Goal: Complete application form

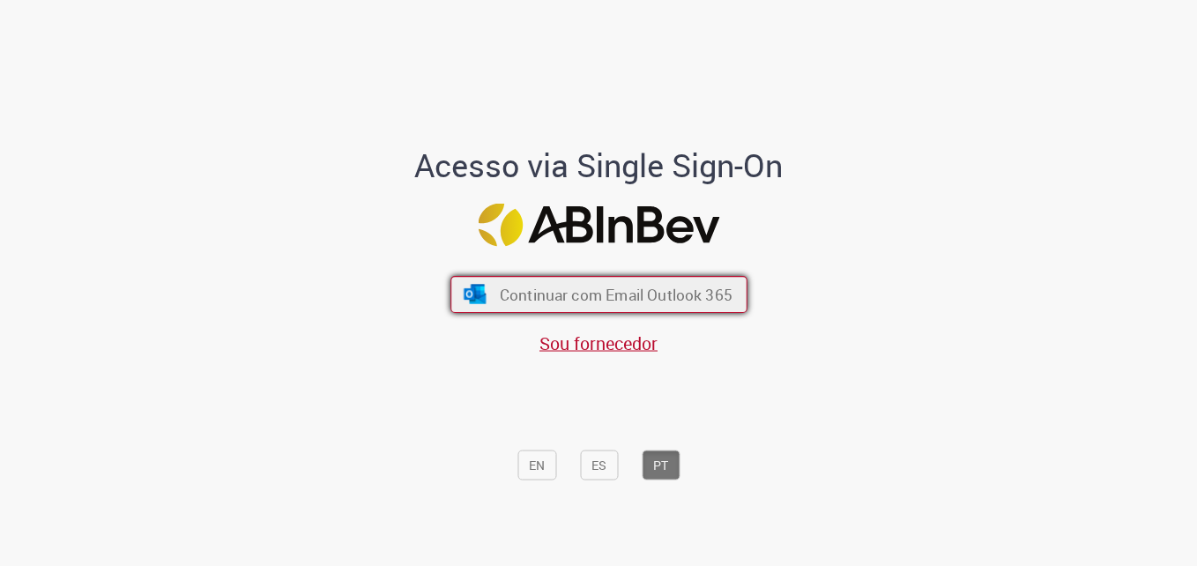
click at [646, 290] on span "Continuar com Email Outlook 365" at bounding box center [615, 294] width 233 height 20
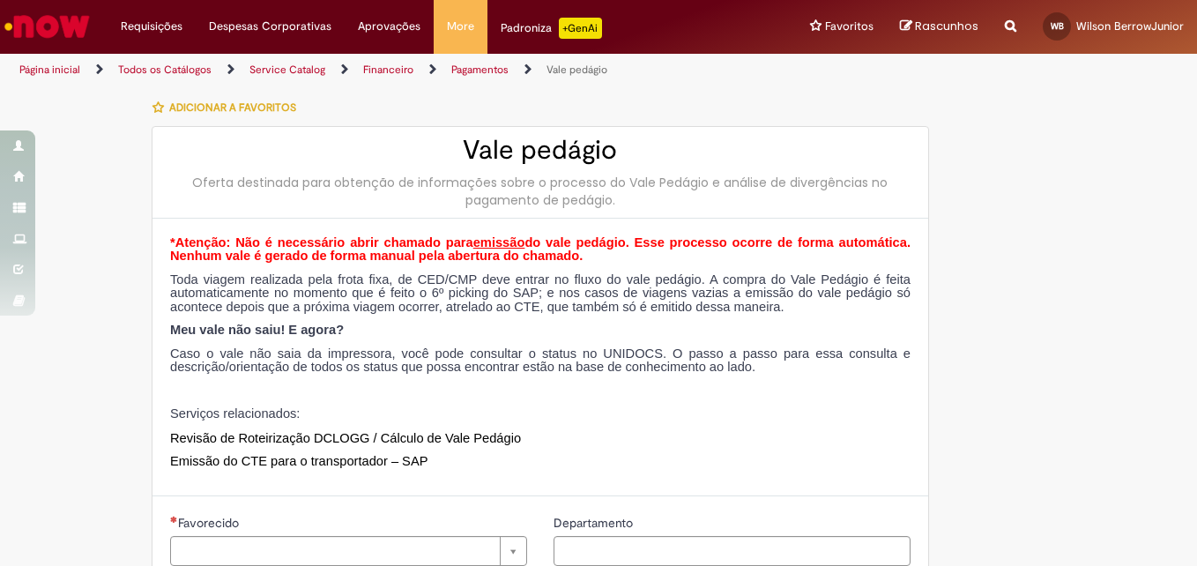
type input "**********"
